Goal: Transaction & Acquisition: Purchase product/service

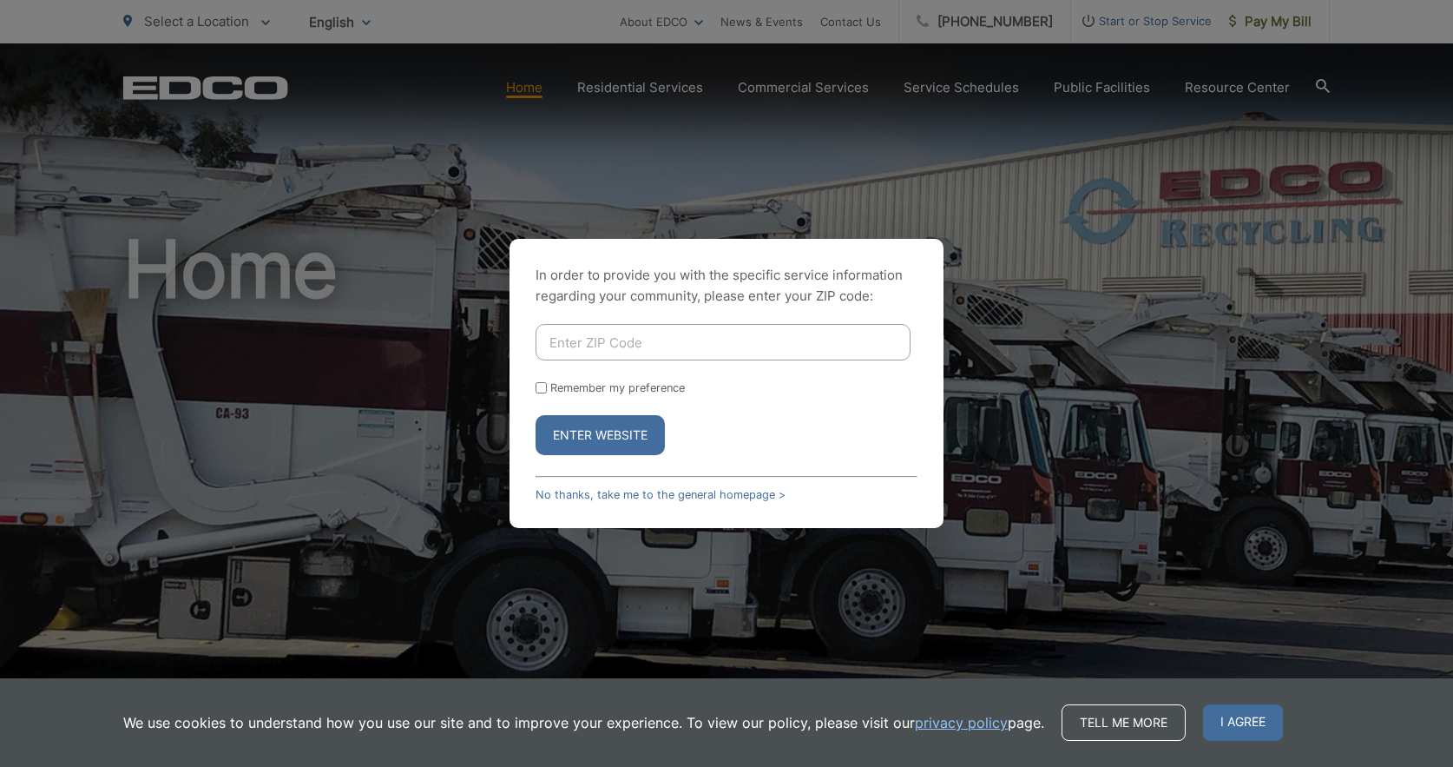
click at [627, 341] on input "Enter ZIP Code" at bounding box center [723, 342] width 375 height 36
type input "90712"
click at [609, 438] on button "Enter Website" at bounding box center [600, 435] width 129 height 40
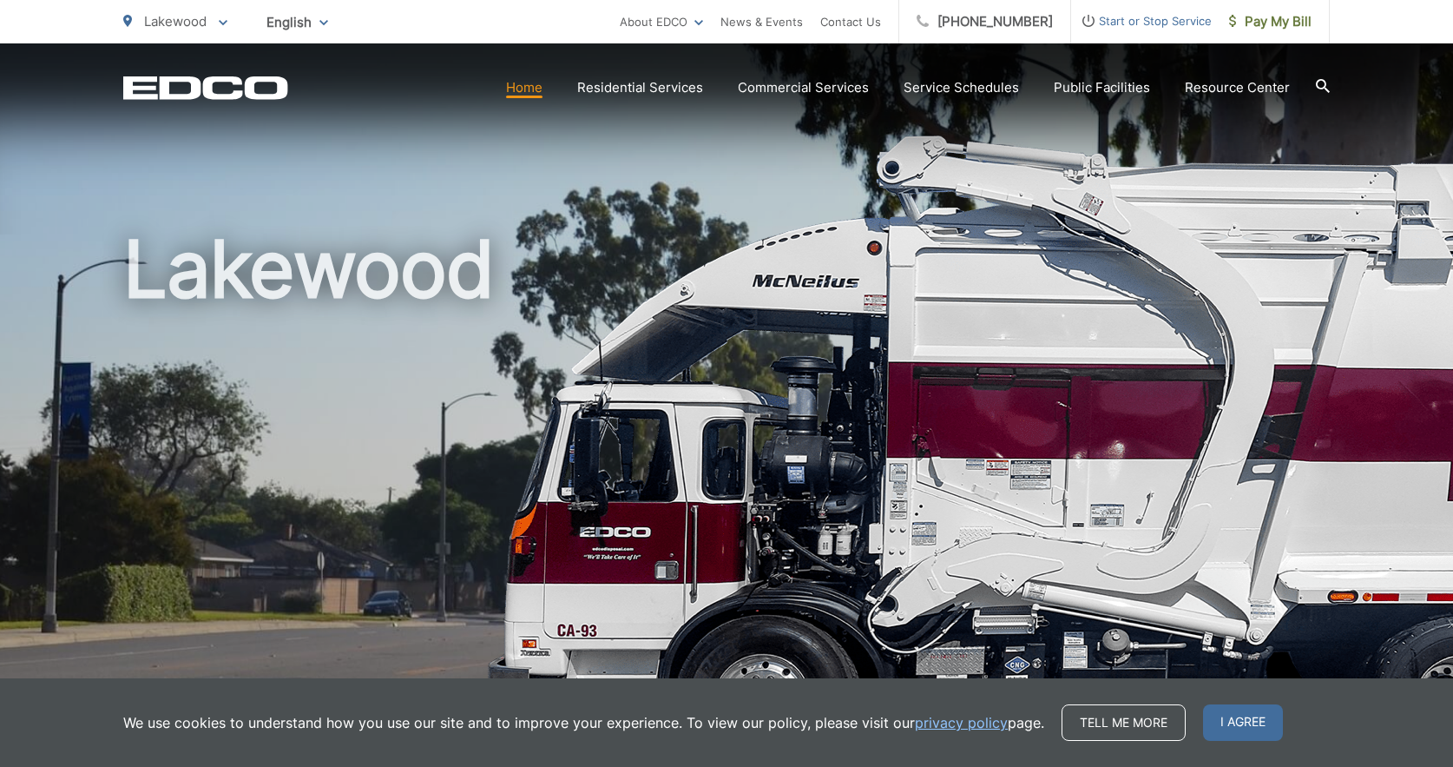
scroll to position [7, 0]
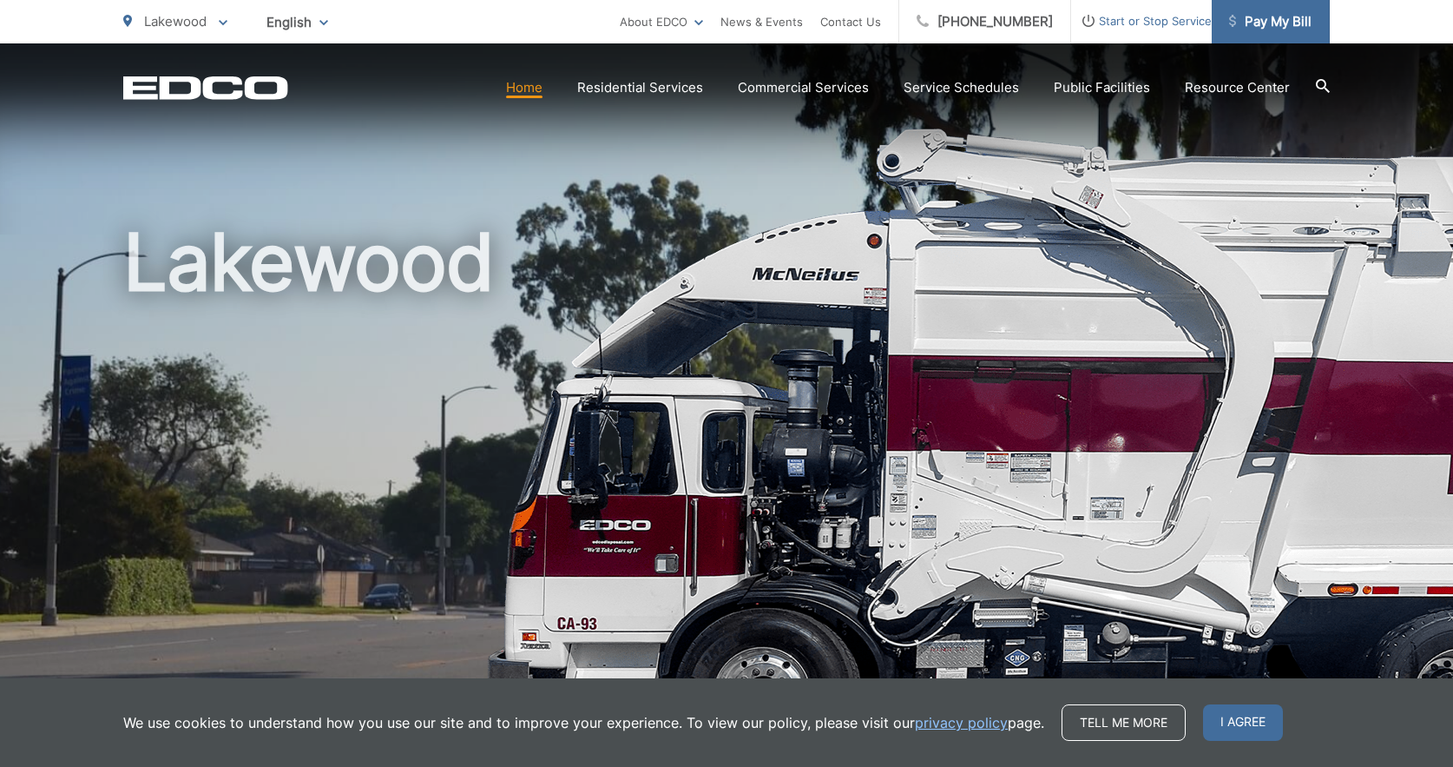
click at [1285, 34] on link "Pay My Bill" at bounding box center [1271, 21] width 118 height 43
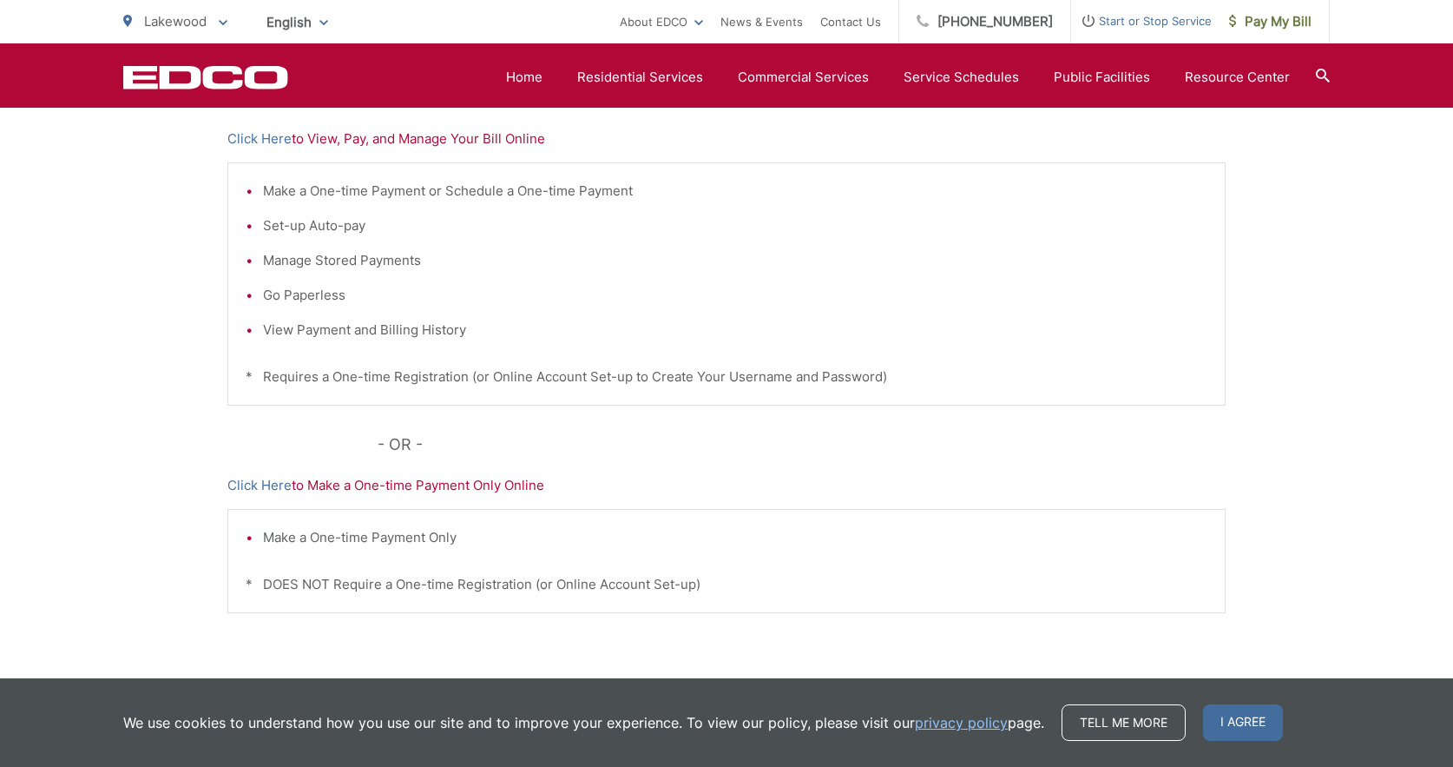
scroll to position [373, 0]
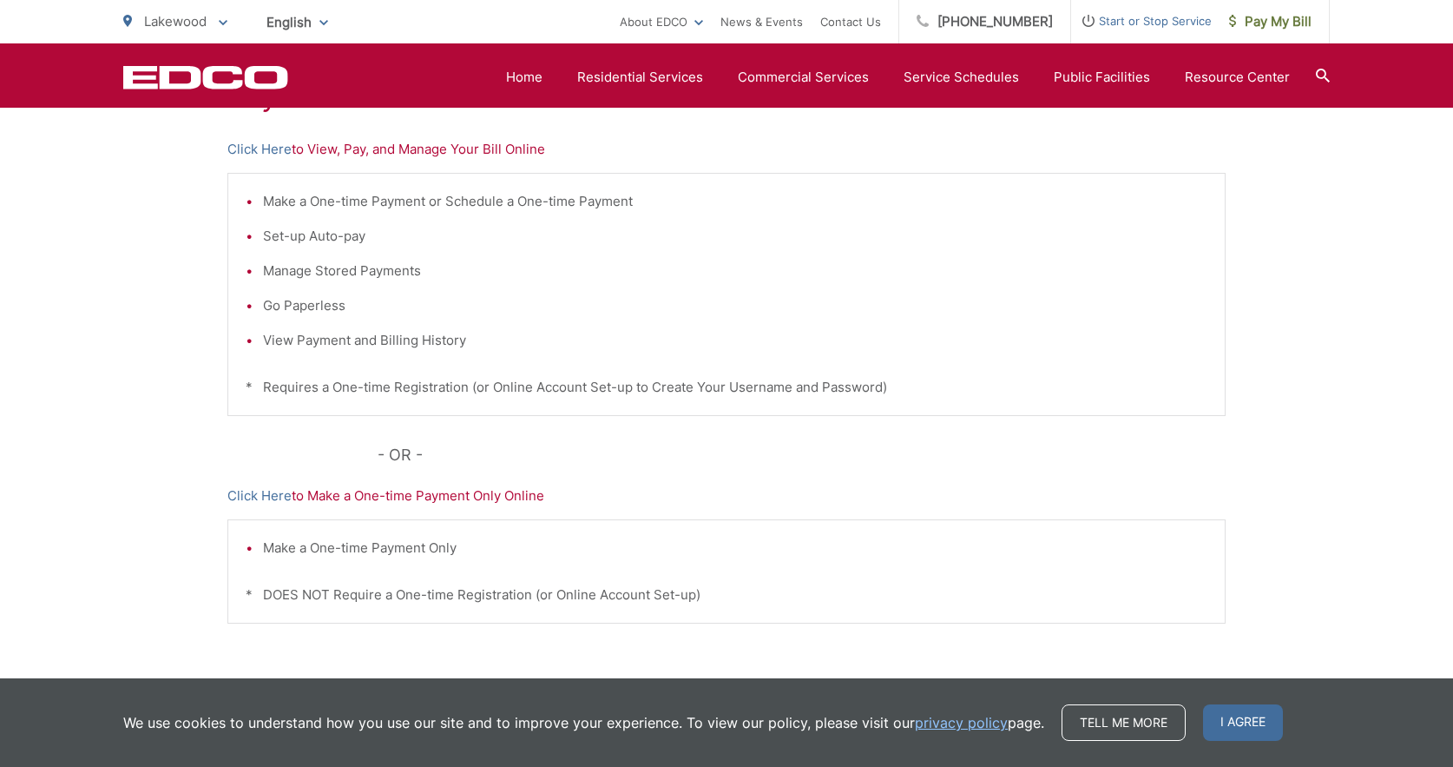
click at [432, 151] on p "Click Here to View, Pay, and Manage Your Bill Online" at bounding box center [726, 149] width 998 height 21
click at [247, 144] on link "Click Here" at bounding box center [259, 149] width 64 height 21
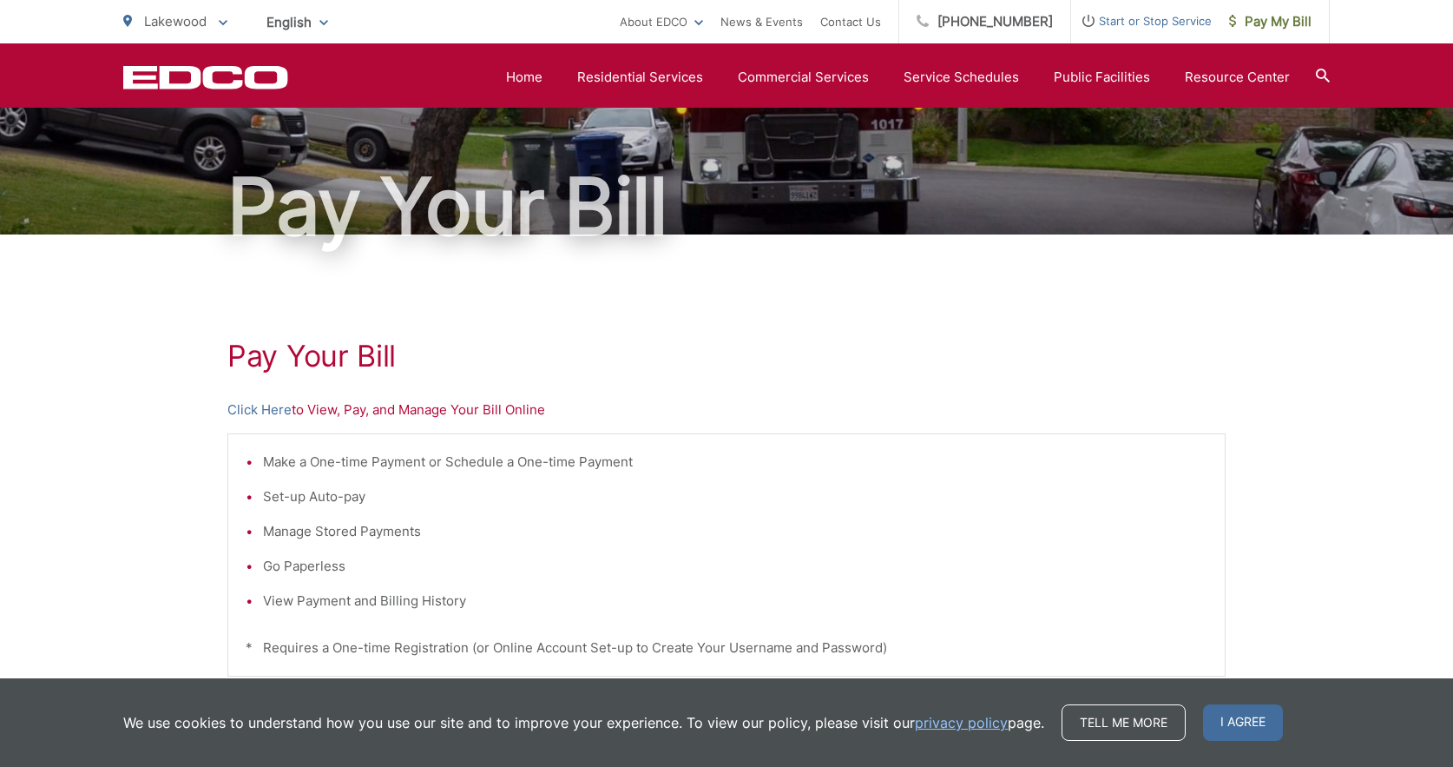
scroll to position [109, 0]
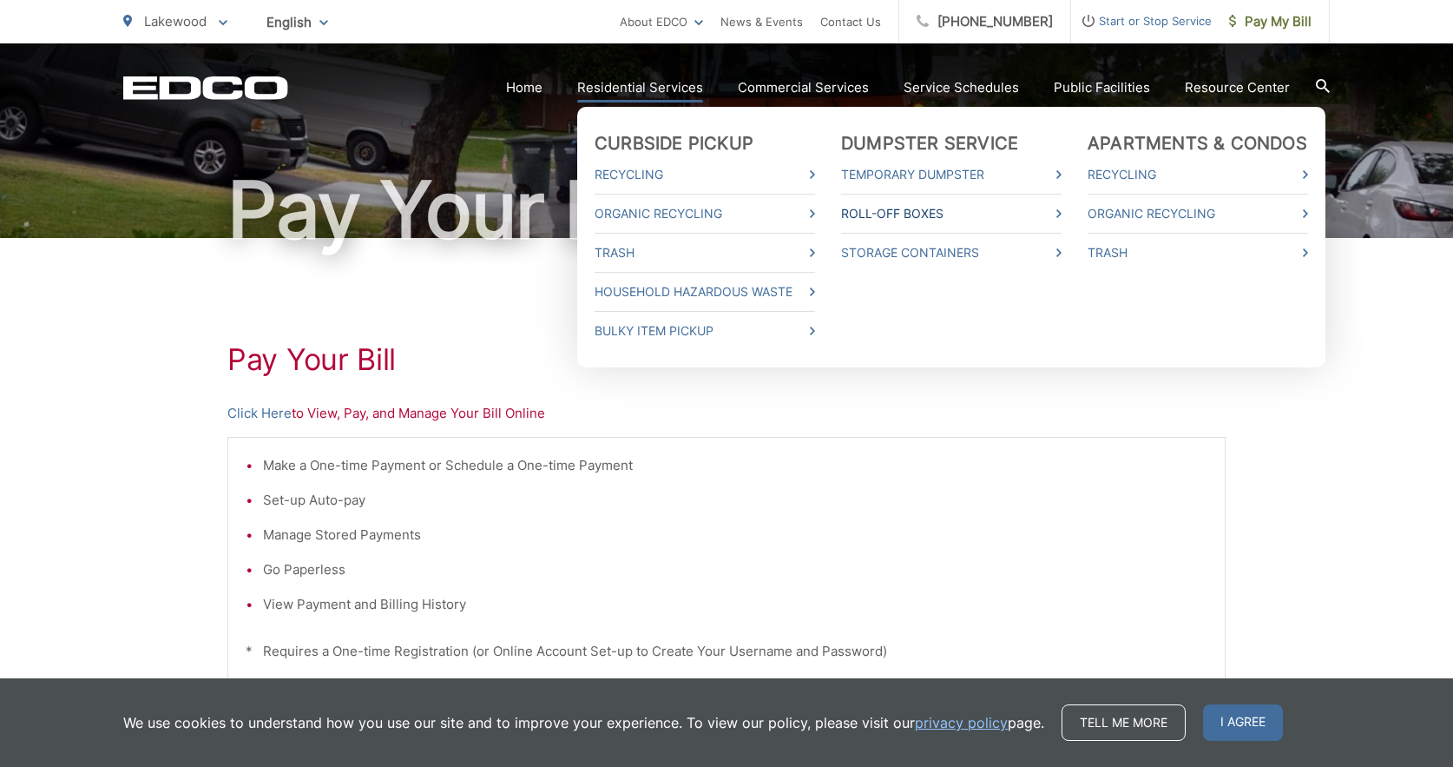
click at [894, 214] on link "Roll-Off Boxes" at bounding box center [951, 213] width 220 height 21
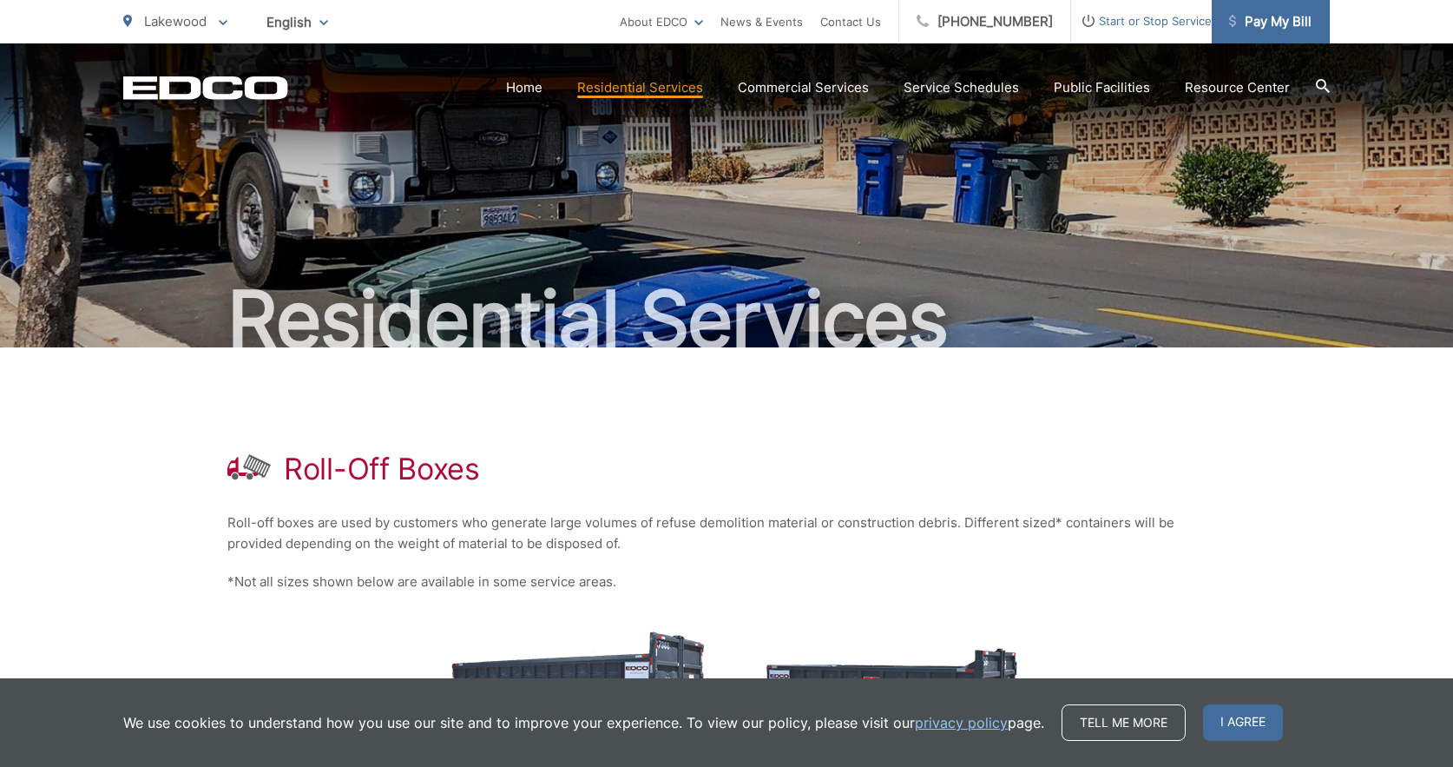
click at [1289, 30] on span "Pay My Bill" at bounding box center [1270, 21] width 82 height 21
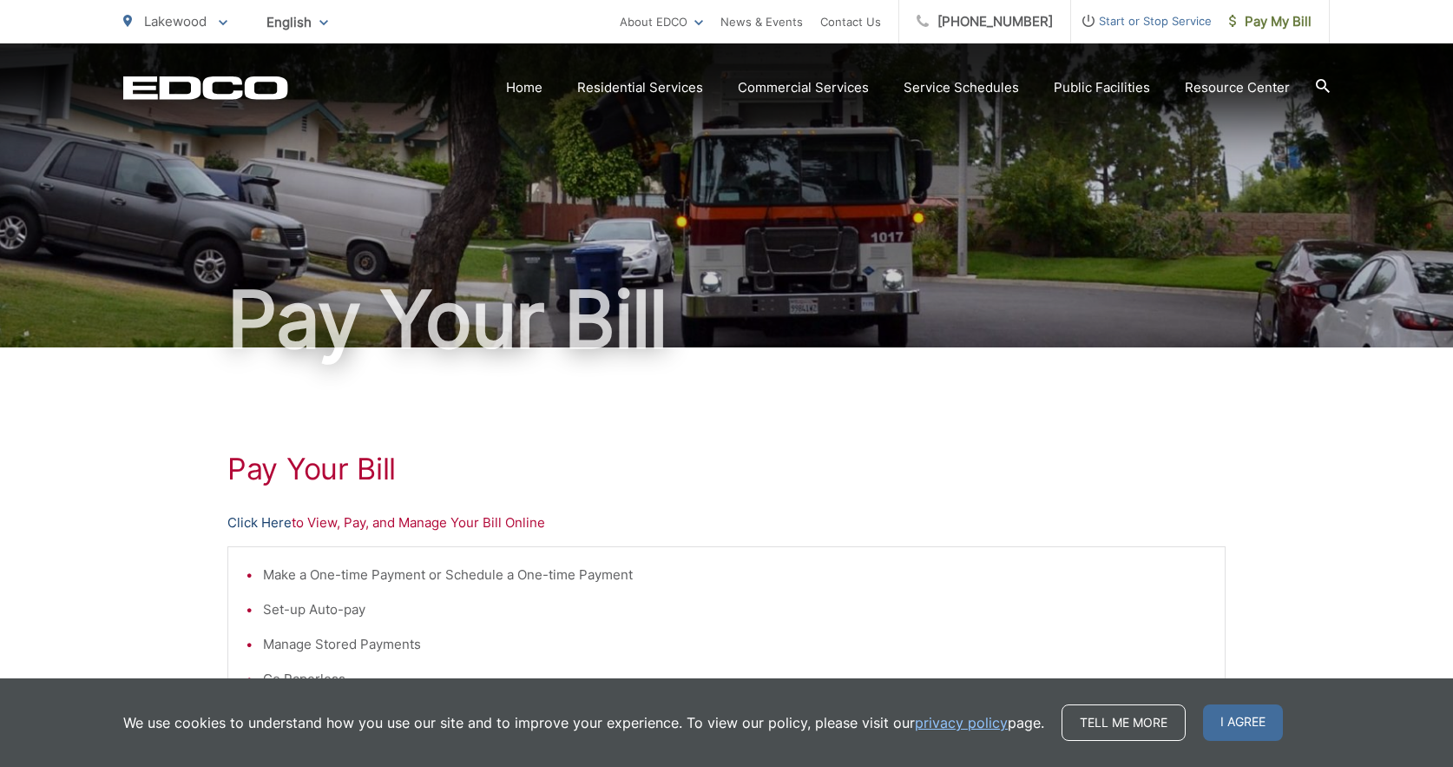
click at [265, 524] on link "Click Here" at bounding box center [259, 522] width 64 height 21
